Goal: Find specific page/section: Find specific page/section

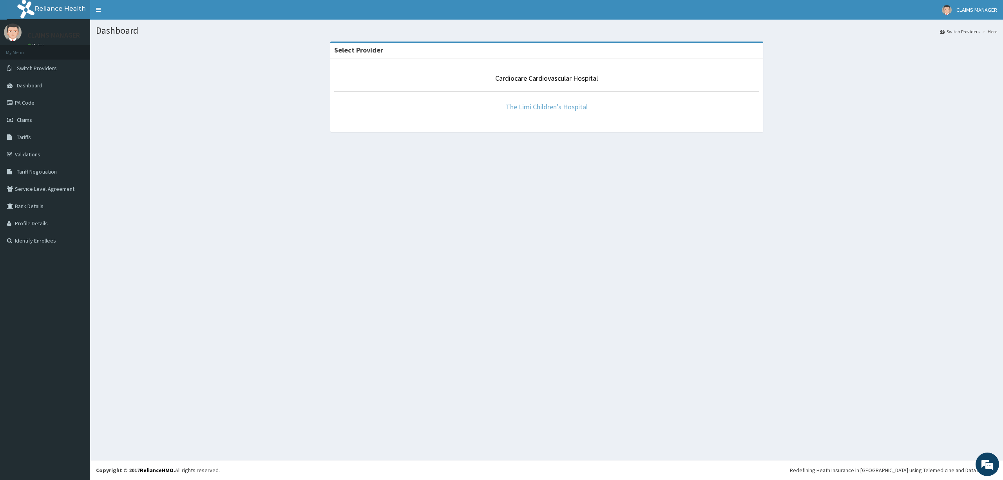
click at [528, 107] on link "The Limi Children's Hospital" at bounding box center [547, 106] width 82 height 9
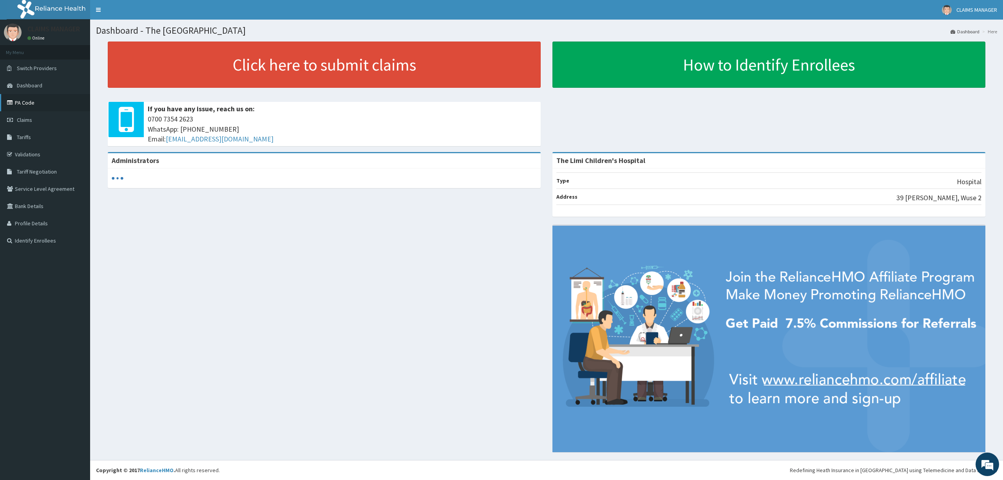
click at [51, 106] on link "PA Code" at bounding box center [45, 102] width 90 height 17
